Goal: Check status: Check status

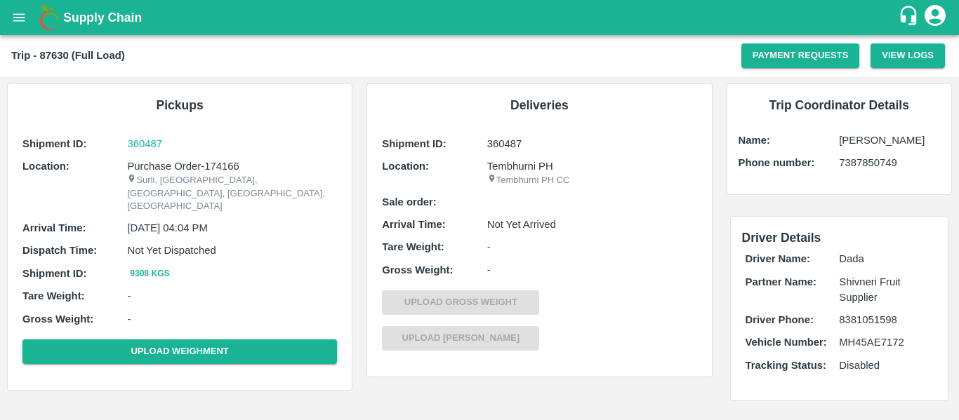
click at [16, 16] on icon "open drawer" at bounding box center [18, 17] width 15 height 15
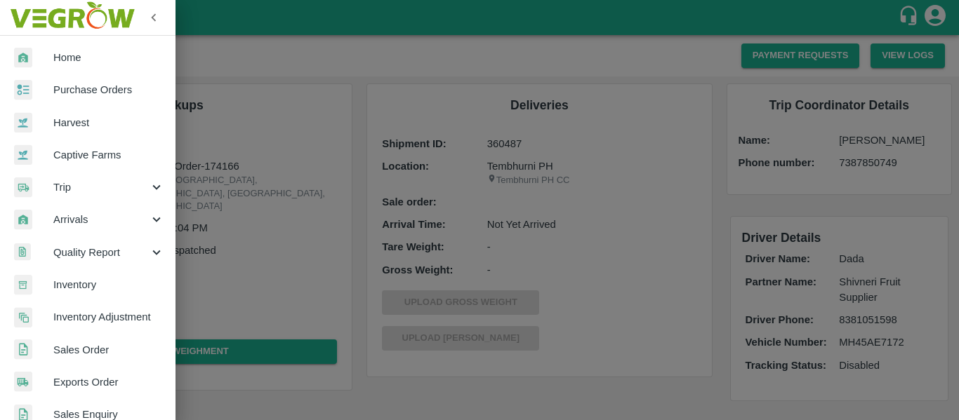
click at [91, 91] on span "Purchase Orders" at bounding box center [108, 89] width 111 height 15
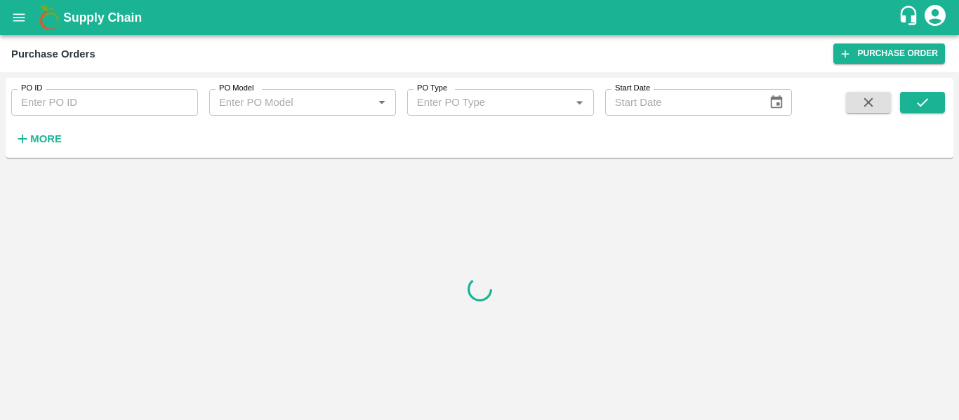
click at [97, 102] on input "PO ID" at bounding box center [104, 102] width 187 height 27
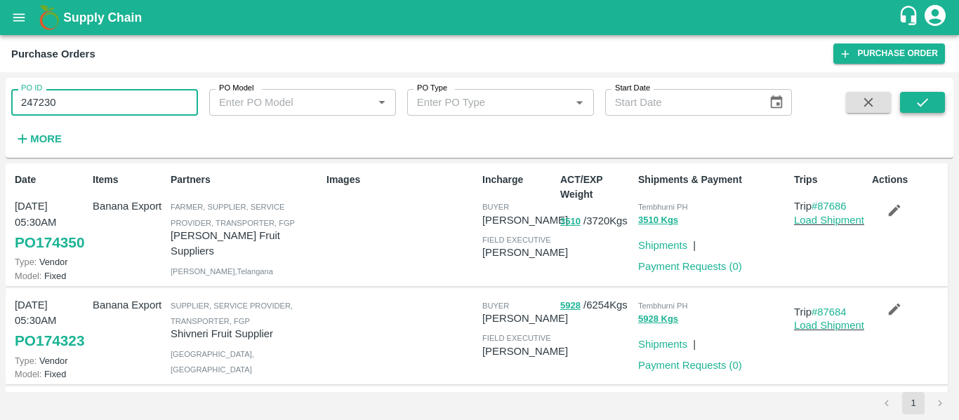
type input "247230"
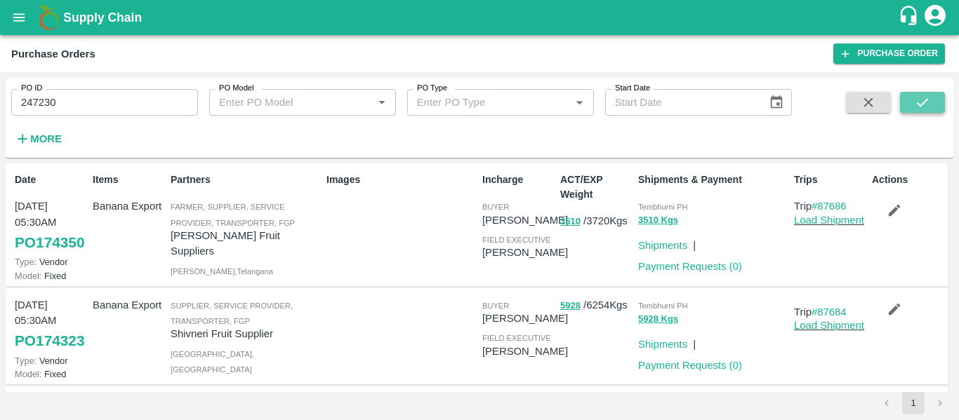
click at [916, 112] on button "submit" at bounding box center [922, 102] width 45 height 21
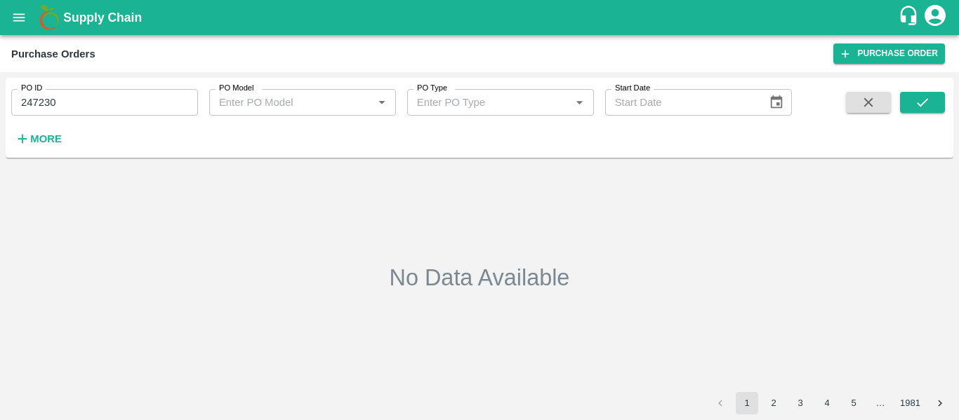
click at [21, 14] on icon "open drawer" at bounding box center [19, 17] width 12 height 8
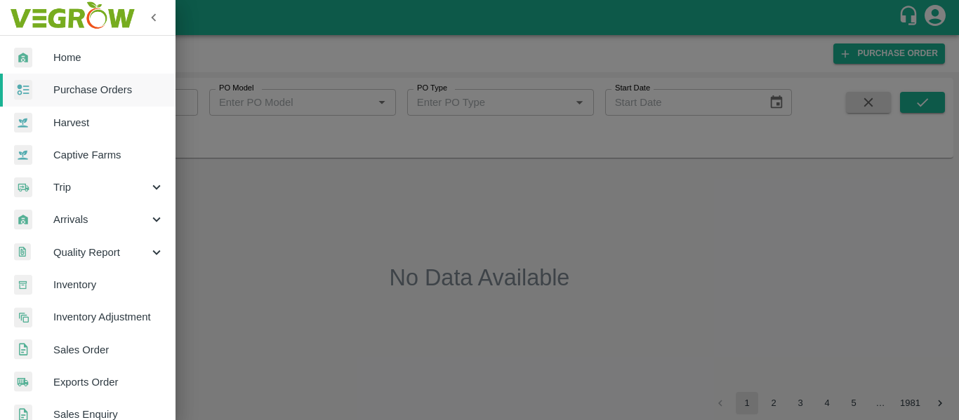
scroll to position [379, 0]
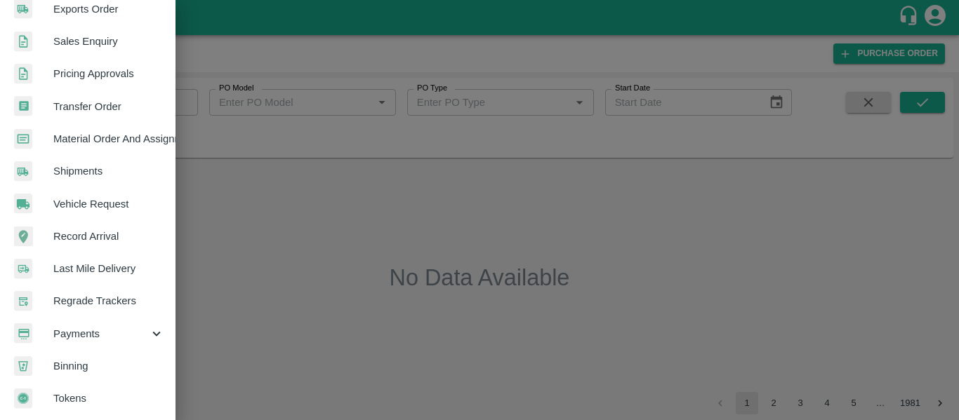
click at [99, 326] on span "Payments" at bounding box center [100, 333] width 95 height 15
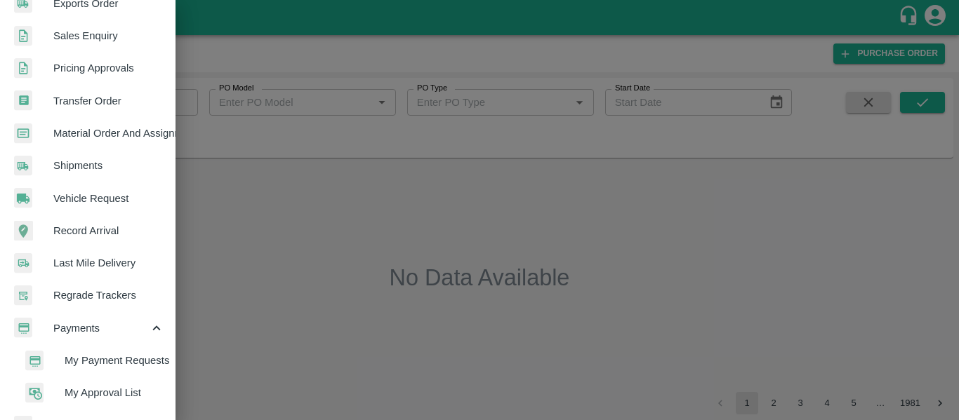
click at [114, 360] on span "My Payment Requests" at bounding box center [115, 360] width 100 height 15
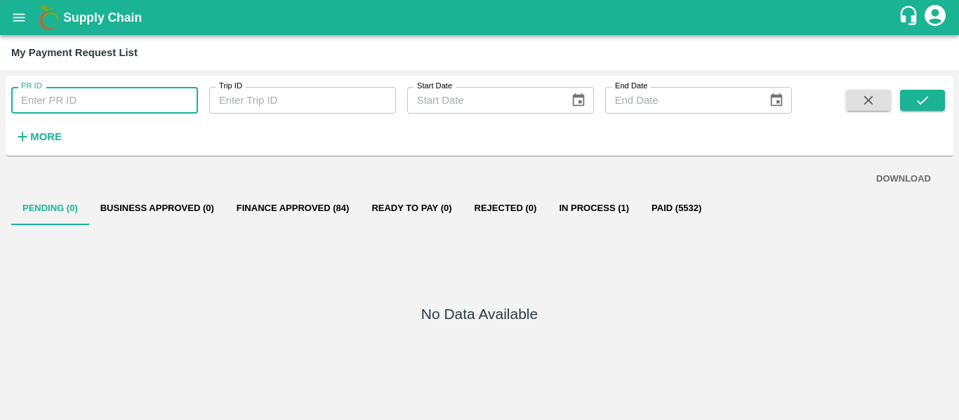
click at [83, 107] on input "PR ID" at bounding box center [104, 100] width 187 height 27
type input "247230"
click at [927, 102] on icon "submit" at bounding box center [922, 100] width 15 height 15
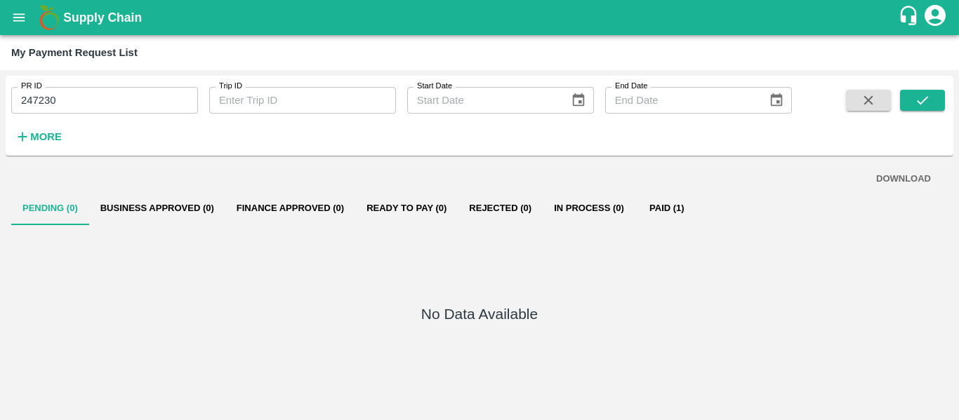
click at [679, 206] on button "Paid (1)" at bounding box center [666, 209] width 63 height 34
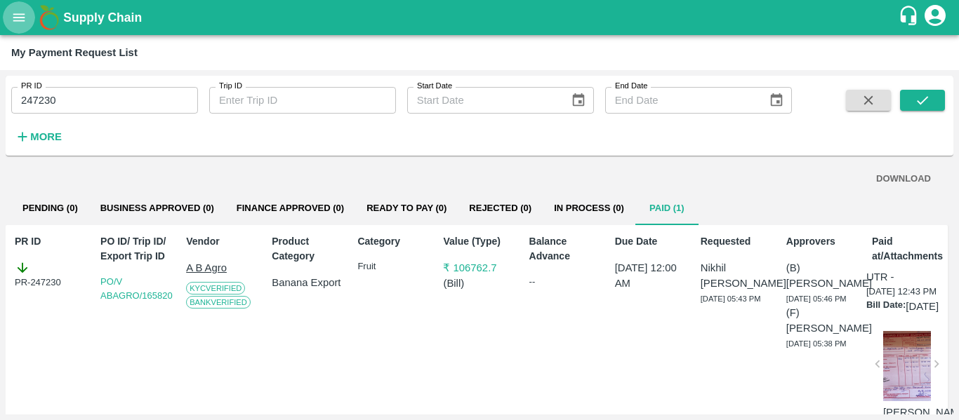
click at [19, 20] on icon "open drawer" at bounding box center [19, 17] width 12 height 8
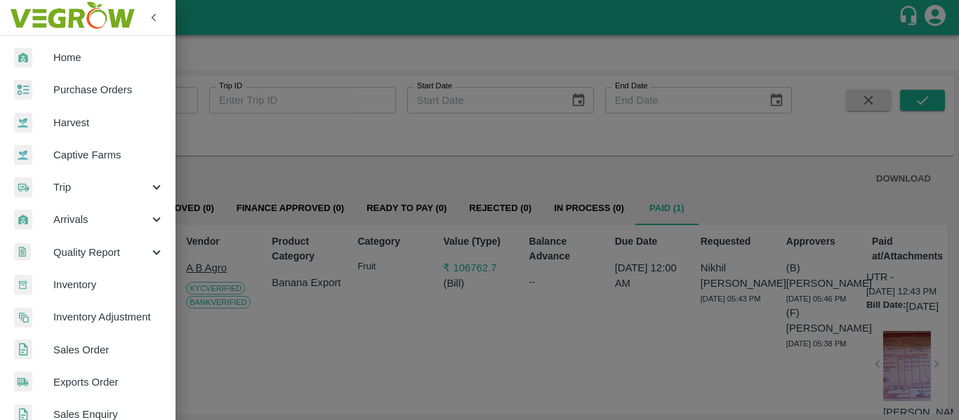
click at [274, 155] on div at bounding box center [479, 210] width 959 height 420
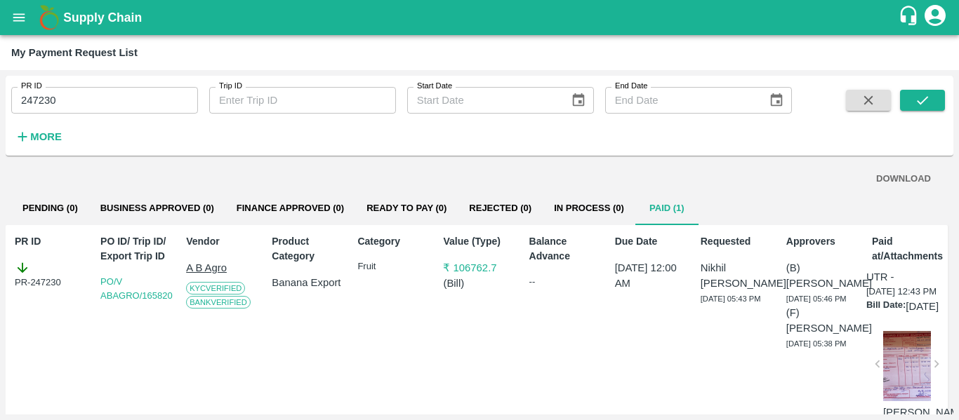
click at [939, 13] on icon "account of current user" at bounding box center [934, 15] width 21 height 21
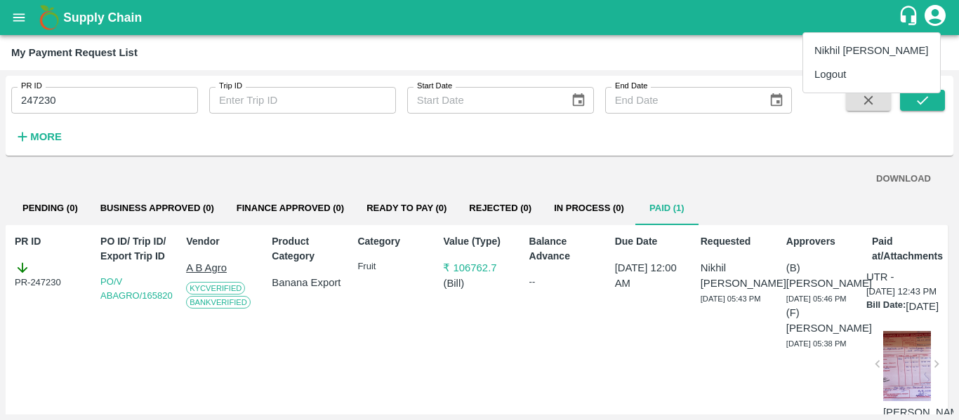
click at [842, 72] on li "Logout" at bounding box center [871, 74] width 137 height 24
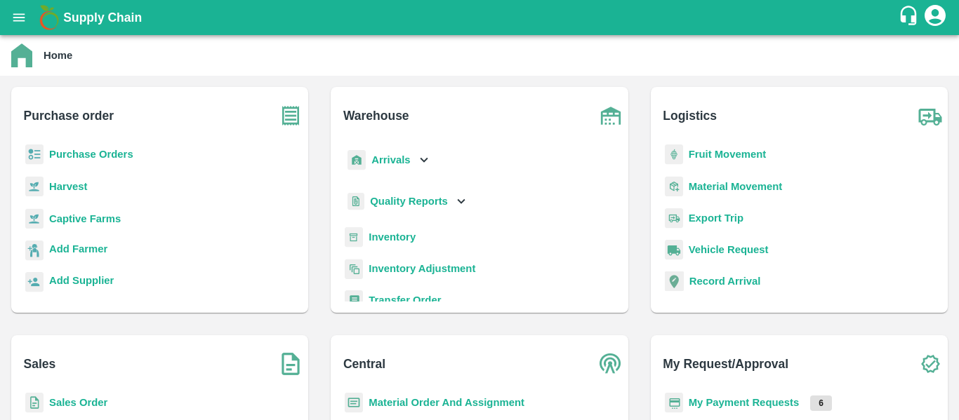
click at [713, 404] on b "My Payment Requests" at bounding box center [744, 402] width 111 height 11
click at [102, 150] on b "Purchase Orders" at bounding box center [91, 154] width 84 height 11
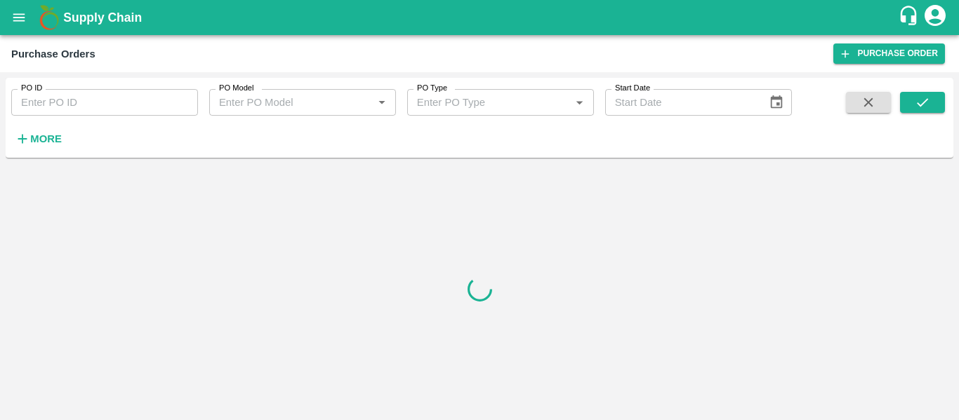
click at [933, 18] on icon "account of current user" at bounding box center [934, 15] width 21 height 21
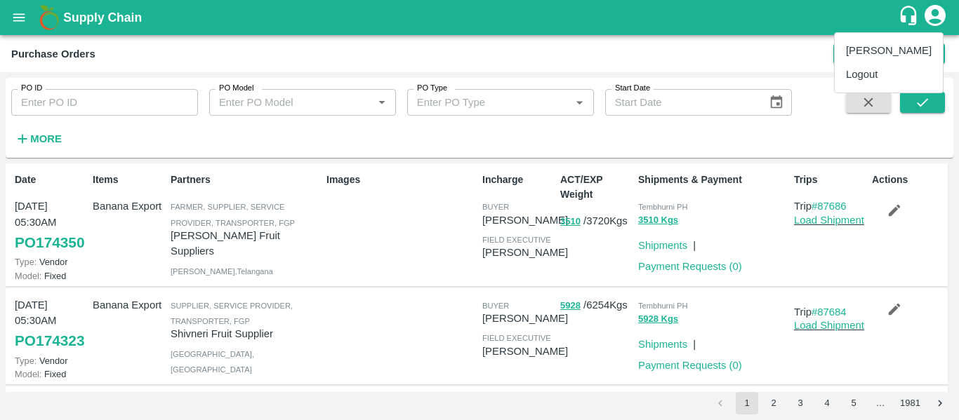
click at [870, 72] on li "Logout" at bounding box center [889, 74] width 108 height 24
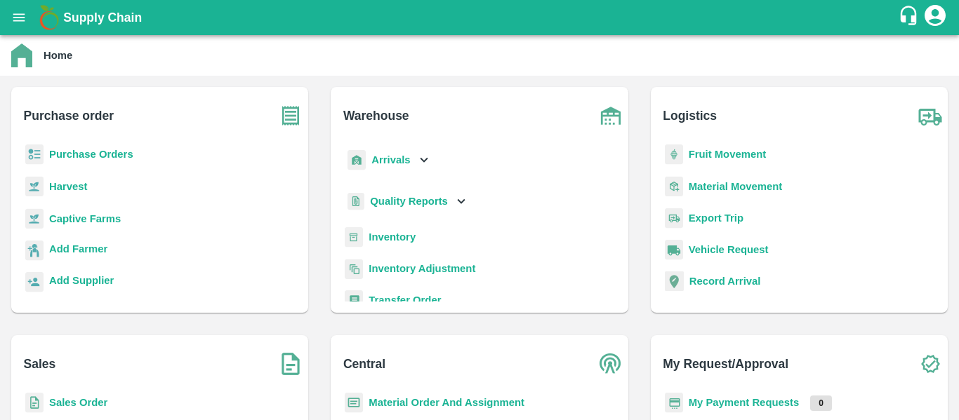
click at [116, 157] on b "Purchase Orders" at bounding box center [91, 154] width 84 height 11
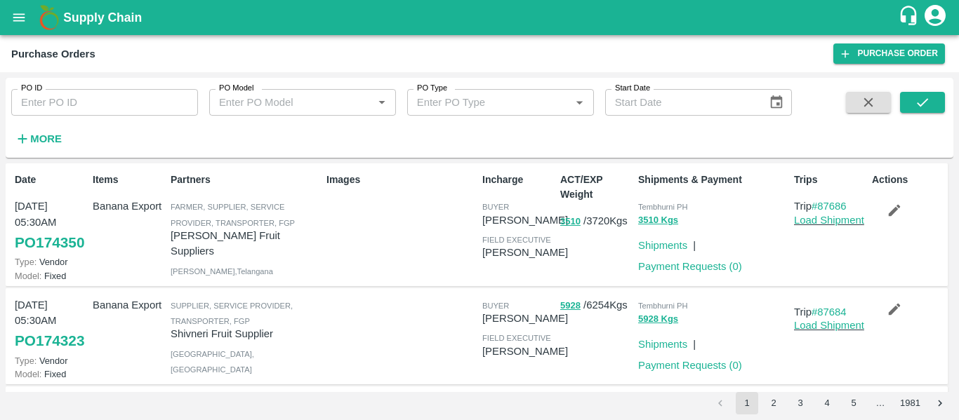
click at [137, 107] on input "PO ID" at bounding box center [104, 102] width 187 height 27
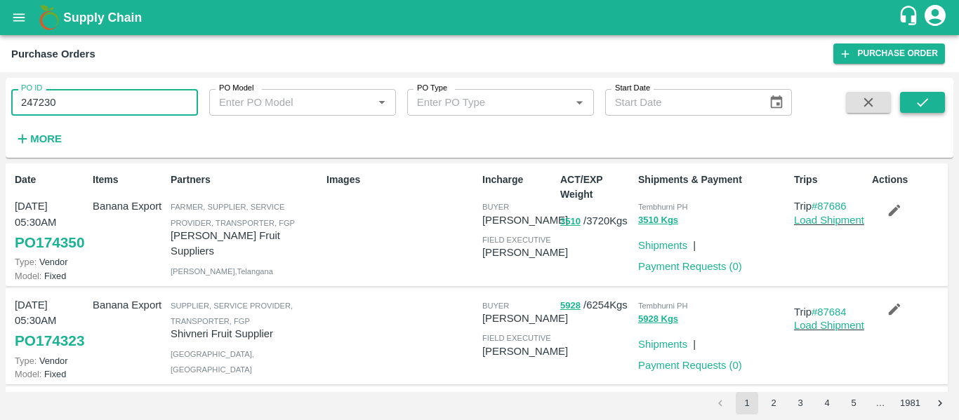
type input "247230"
click at [923, 97] on icon "submit" at bounding box center [922, 102] width 15 height 15
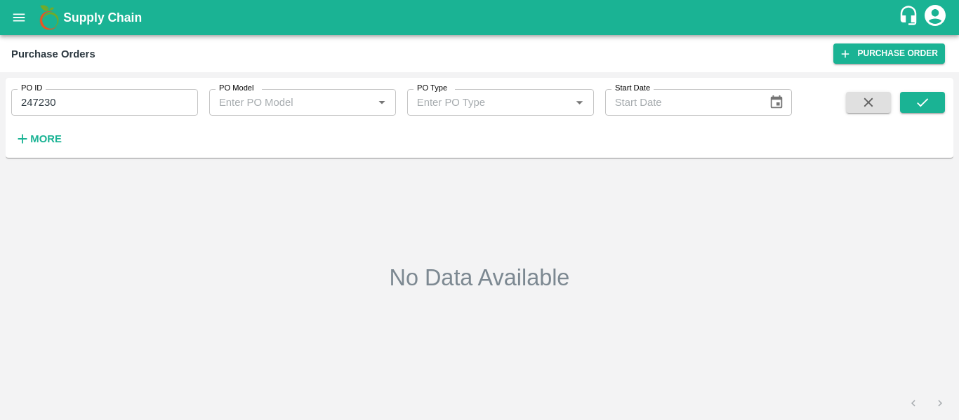
click at [16, 12] on icon "open drawer" at bounding box center [18, 17] width 15 height 15
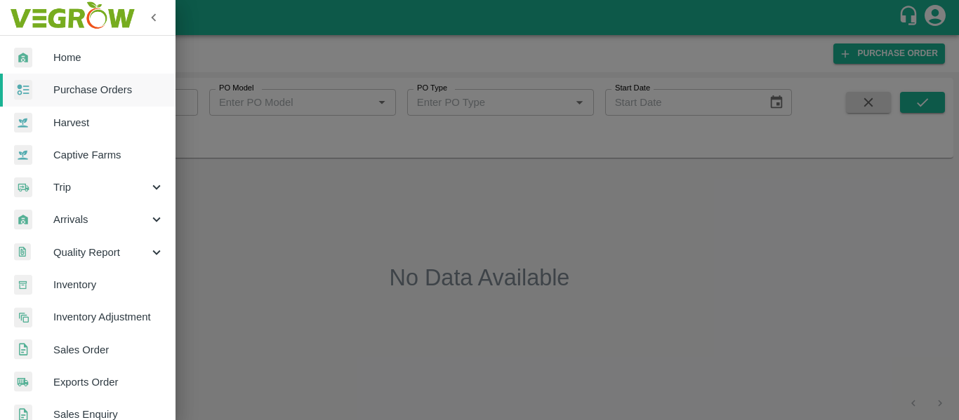
scroll to position [379, 0]
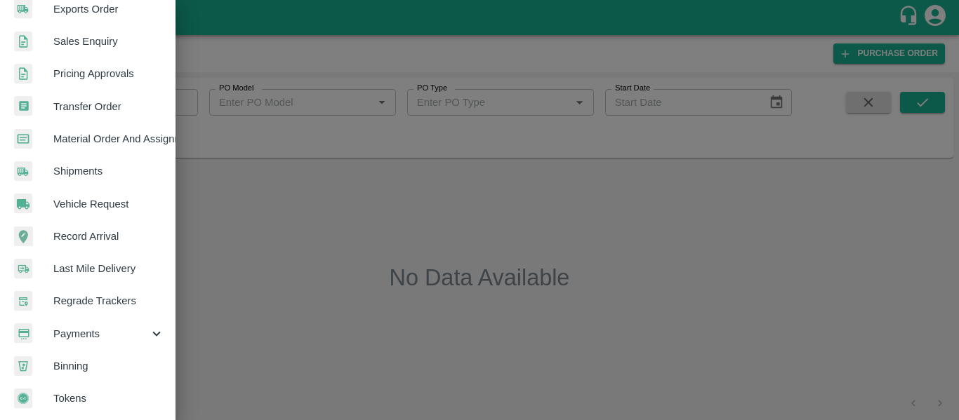
click at [93, 340] on div "Payments" at bounding box center [87, 334] width 175 height 32
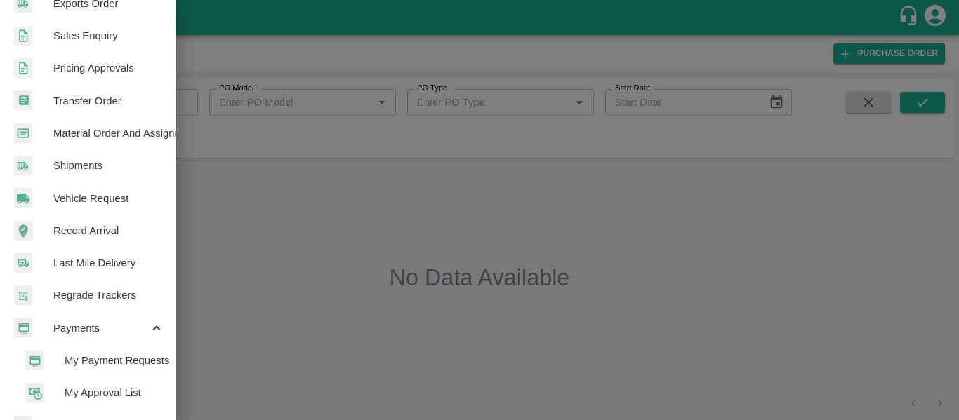
click at [102, 361] on span "My Payment Requests" at bounding box center [115, 360] width 100 height 15
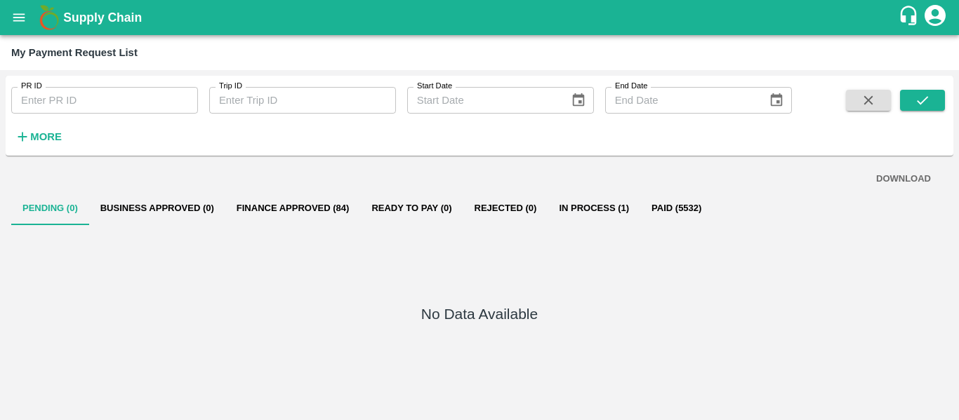
click at [58, 110] on input "PR ID" at bounding box center [104, 100] width 187 height 27
type input "247230"
click at [918, 95] on icon "submit" at bounding box center [922, 100] width 15 height 15
click at [677, 216] on button "Paid (1)" at bounding box center [666, 209] width 63 height 34
